Goal: Information Seeking & Learning: Learn about a topic

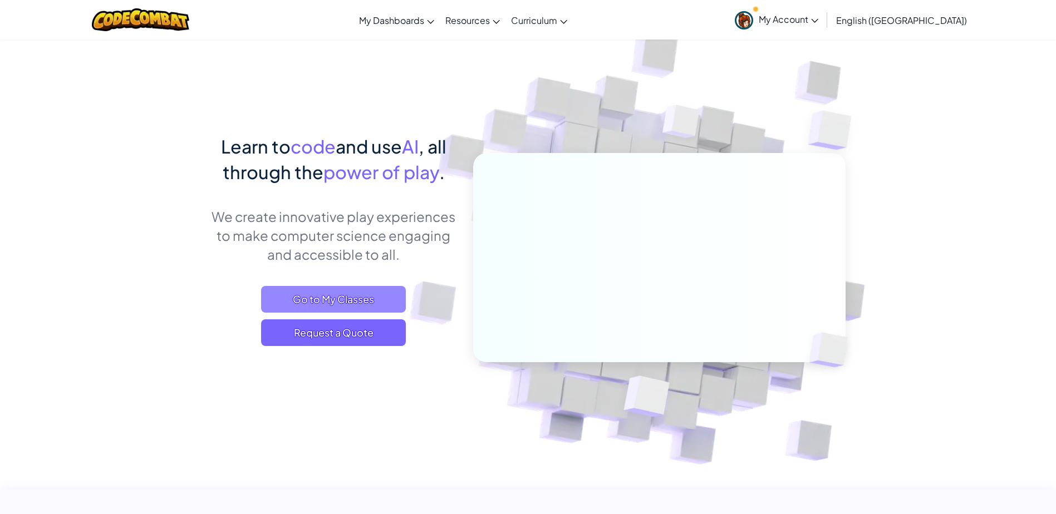
click at [380, 293] on span "Go to My Classes" at bounding box center [333, 299] width 145 height 27
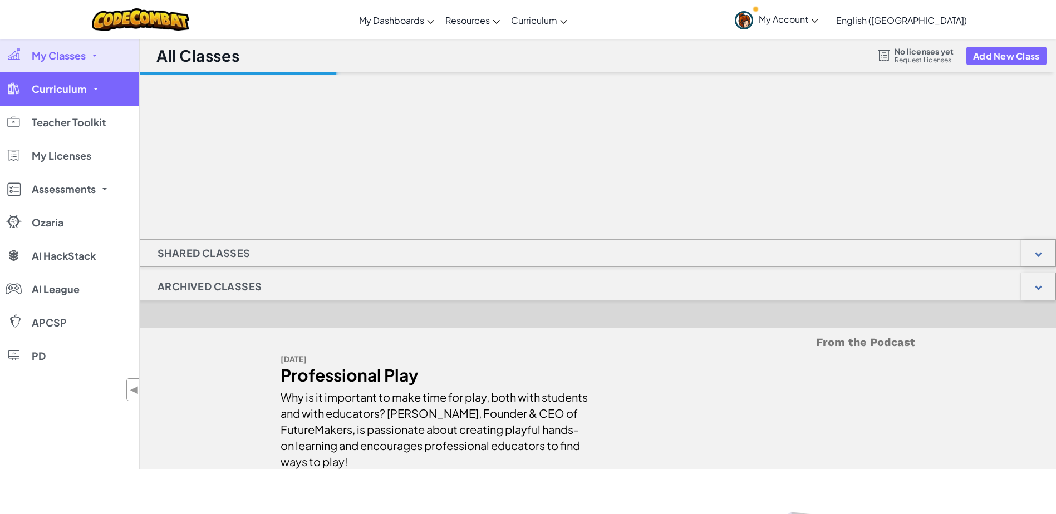
click at [86, 96] on link "Curriculum" at bounding box center [69, 88] width 139 height 33
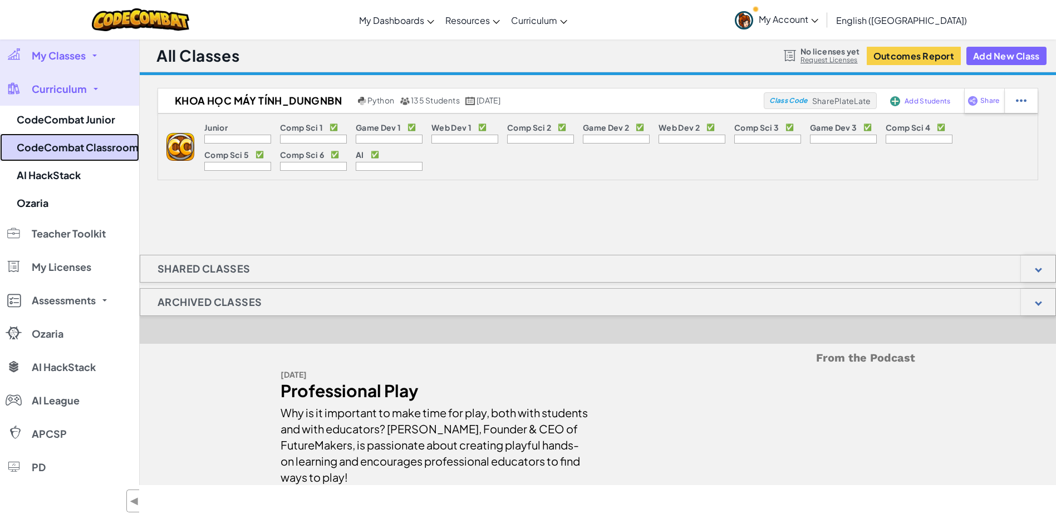
click at [87, 160] on link "CodeCombat Classroom" at bounding box center [69, 148] width 139 height 28
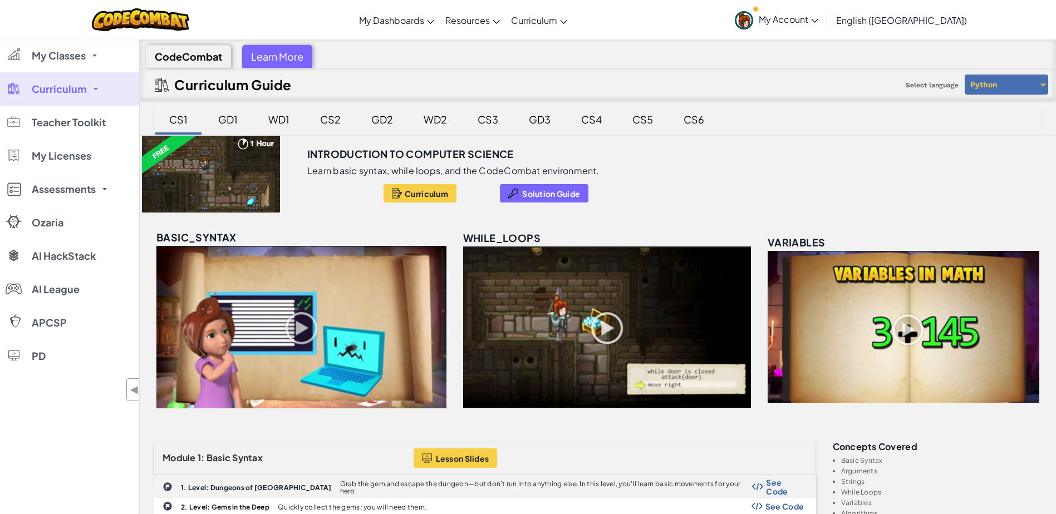
click at [696, 127] on div "CS6" at bounding box center [693, 119] width 43 height 26
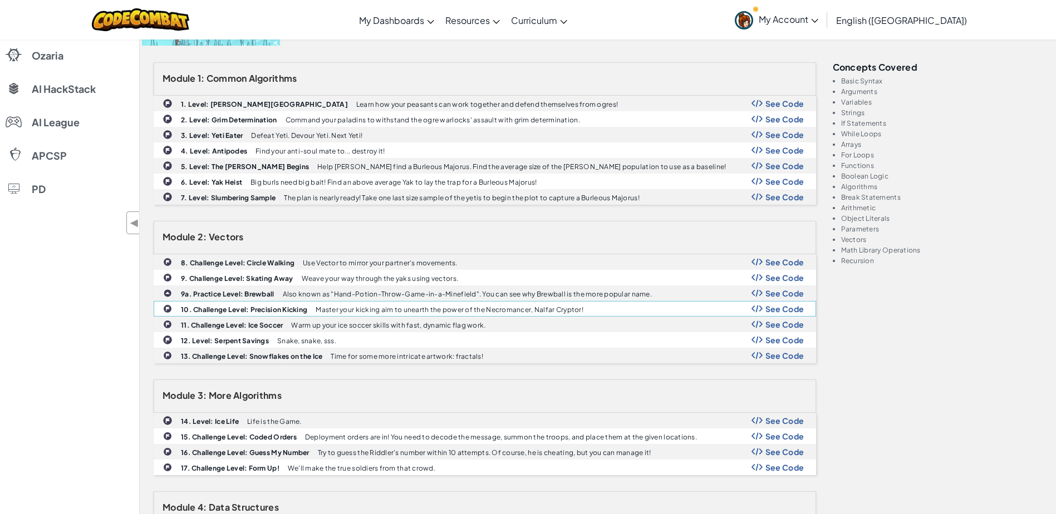
scroll to position [111, 0]
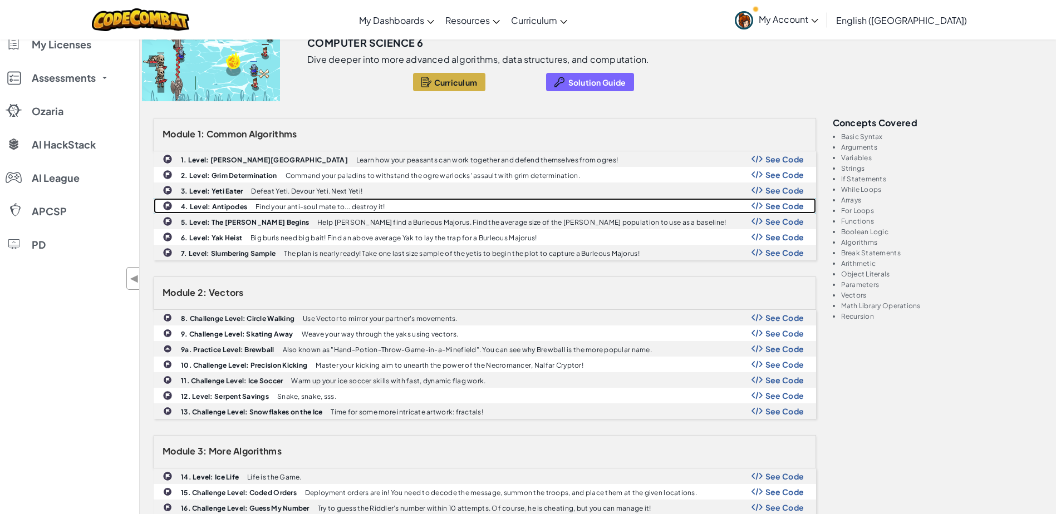
click at [388, 205] on div "4. Level: Antipodes Find your anti-soul mate to... destroy it! See Code" at bounding box center [484, 206] width 661 height 14
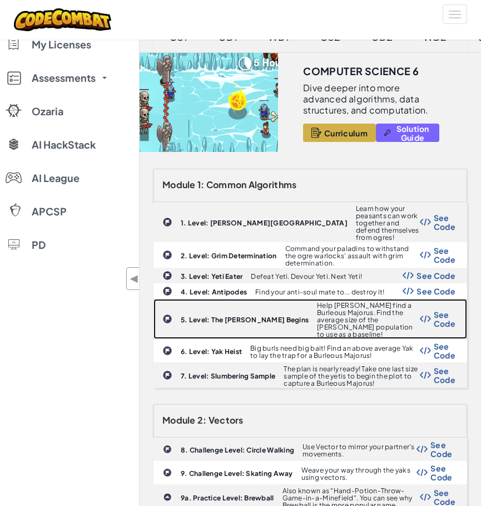
click at [332, 302] on p "Help [PERSON_NAME] find a Burleous Majorus. Find the average size of the [PERSO…" at bounding box center [368, 320] width 102 height 36
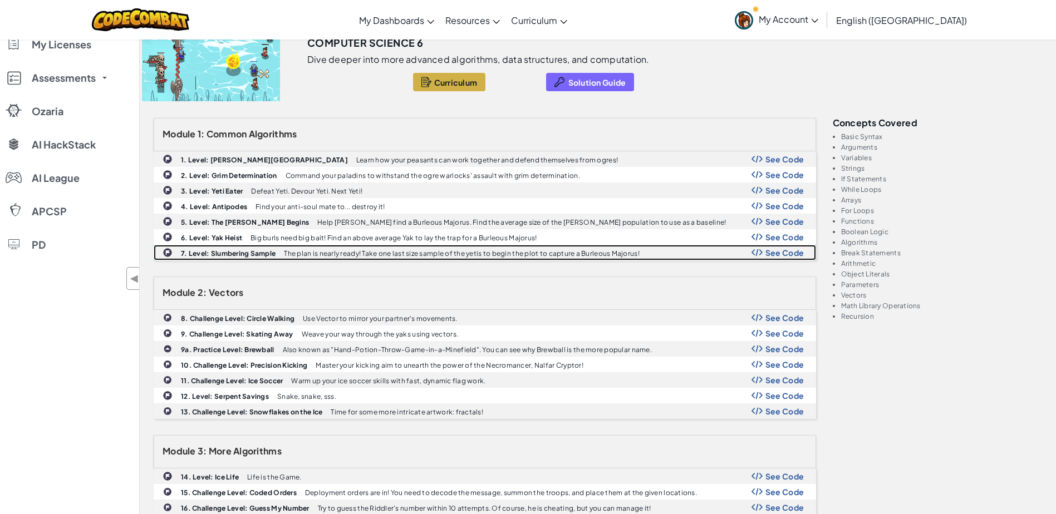
click at [330, 255] on p "The plan is nearly ready! Take one last size sample of the yetis to begin the p…" at bounding box center [462, 253] width 356 height 7
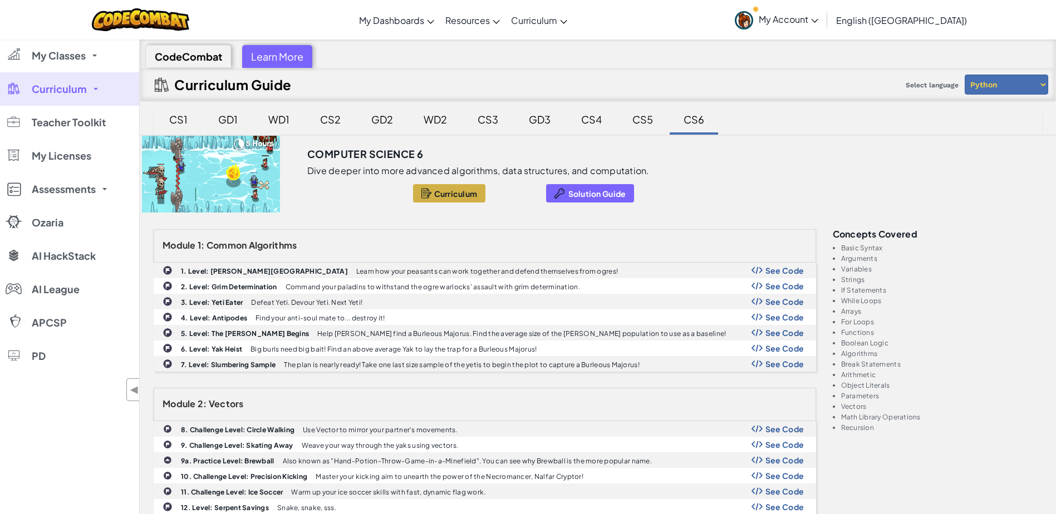
click at [652, 128] on div "CS5" at bounding box center [642, 119] width 43 height 26
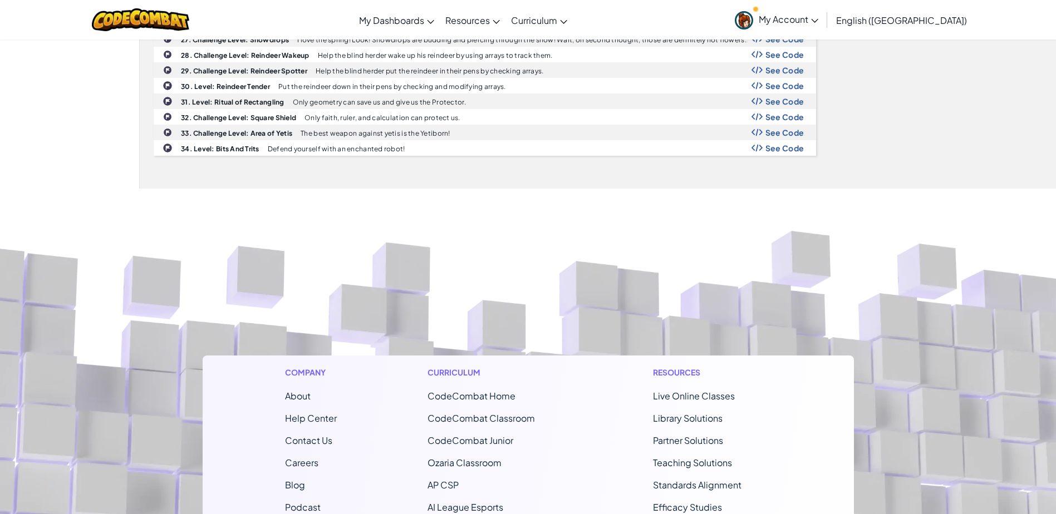
scroll to position [779, 0]
